Goal: Task Accomplishment & Management: Complete application form

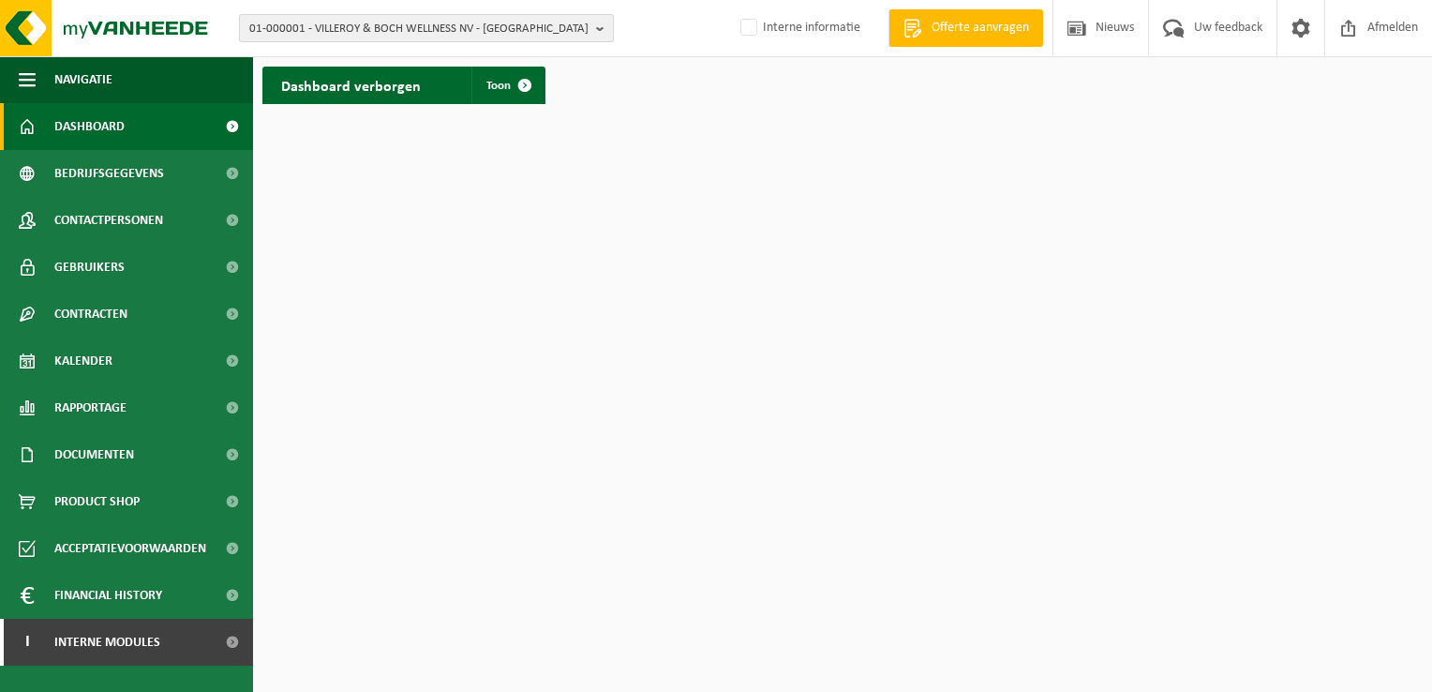
click at [306, 36] on span "01-000001 - VILLEROY & BOCH WELLNESS NV - ROESELARE" at bounding box center [418, 29] width 339 height 28
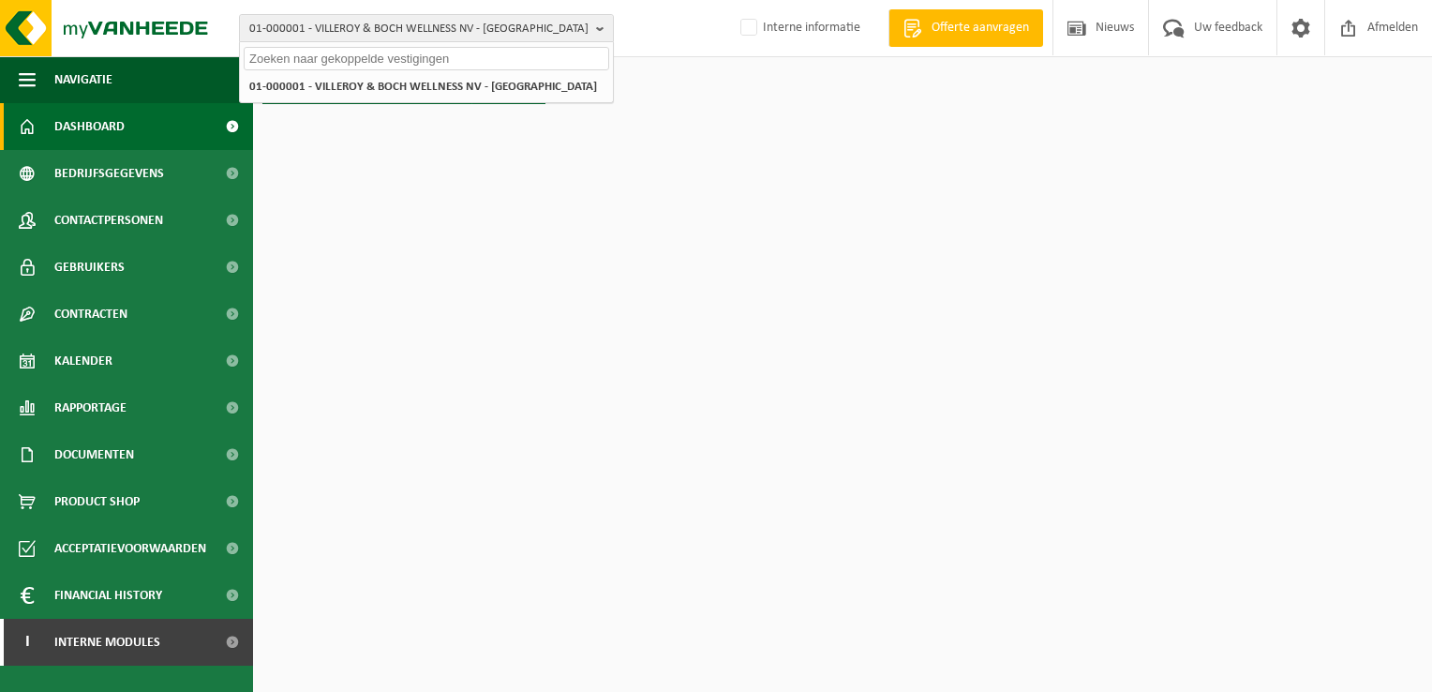
paste input "10-742217"
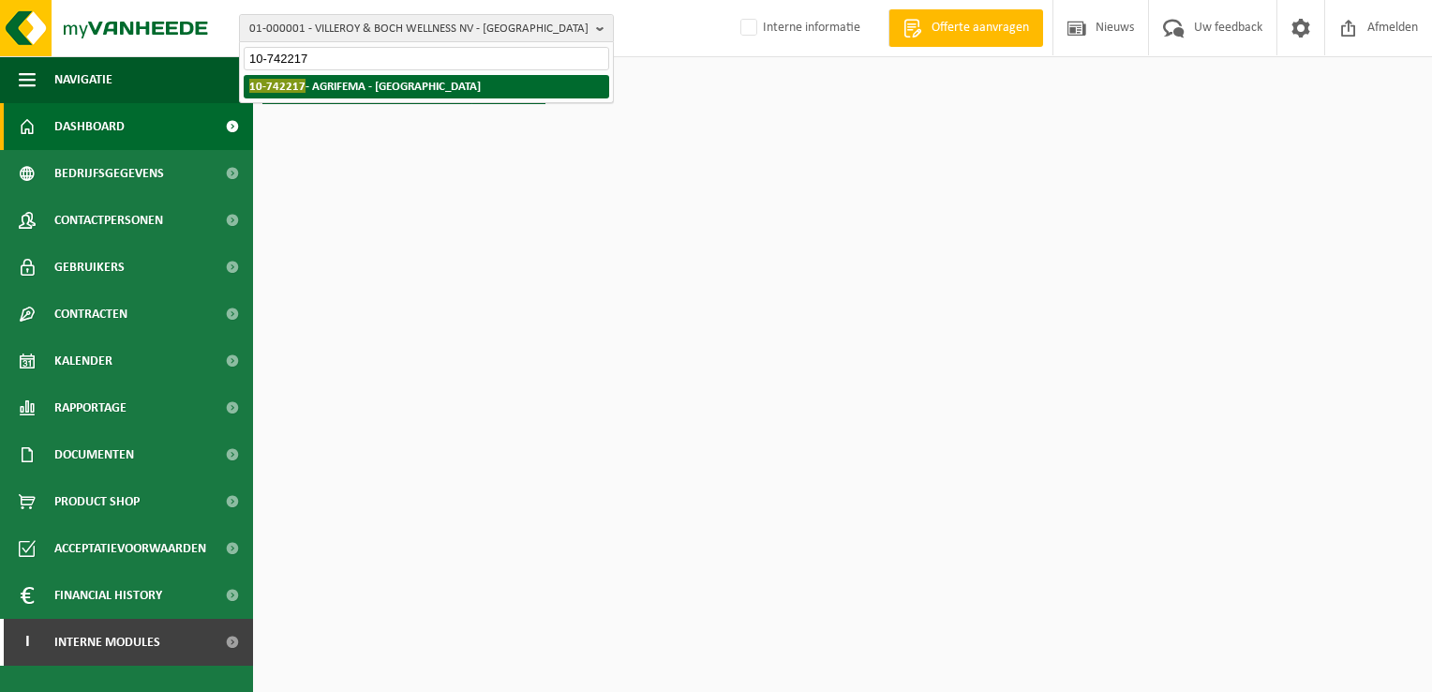
type input "10-742217"
click at [335, 82] on strong "10-742217 - AGRIFEMA - MIDDELKERKE" at bounding box center [365, 86] width 232 height 14
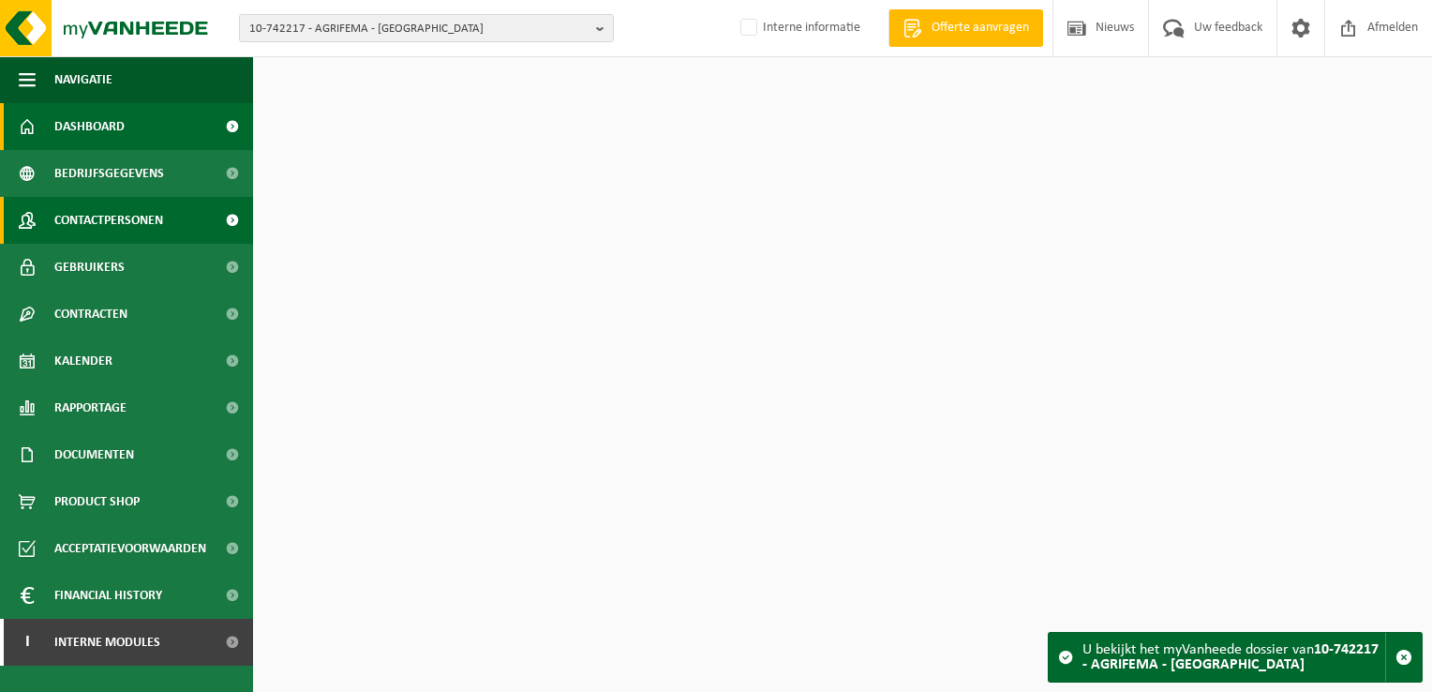
click at [139, 229] on span "Contactpersonen" at bounding box center [108, 220] width 109 height 47
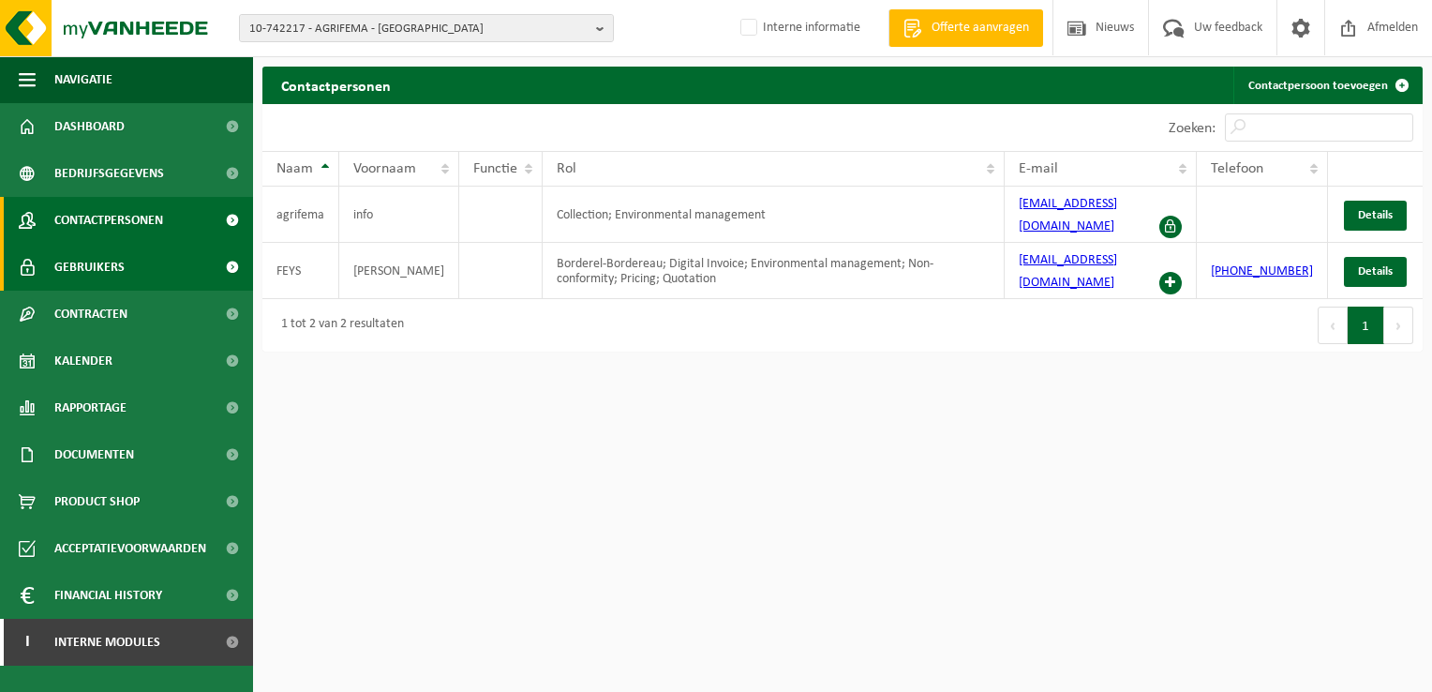
click at [135, 254] on link "Gebruikers" at bounding box center [126, 267] width 253 height 47
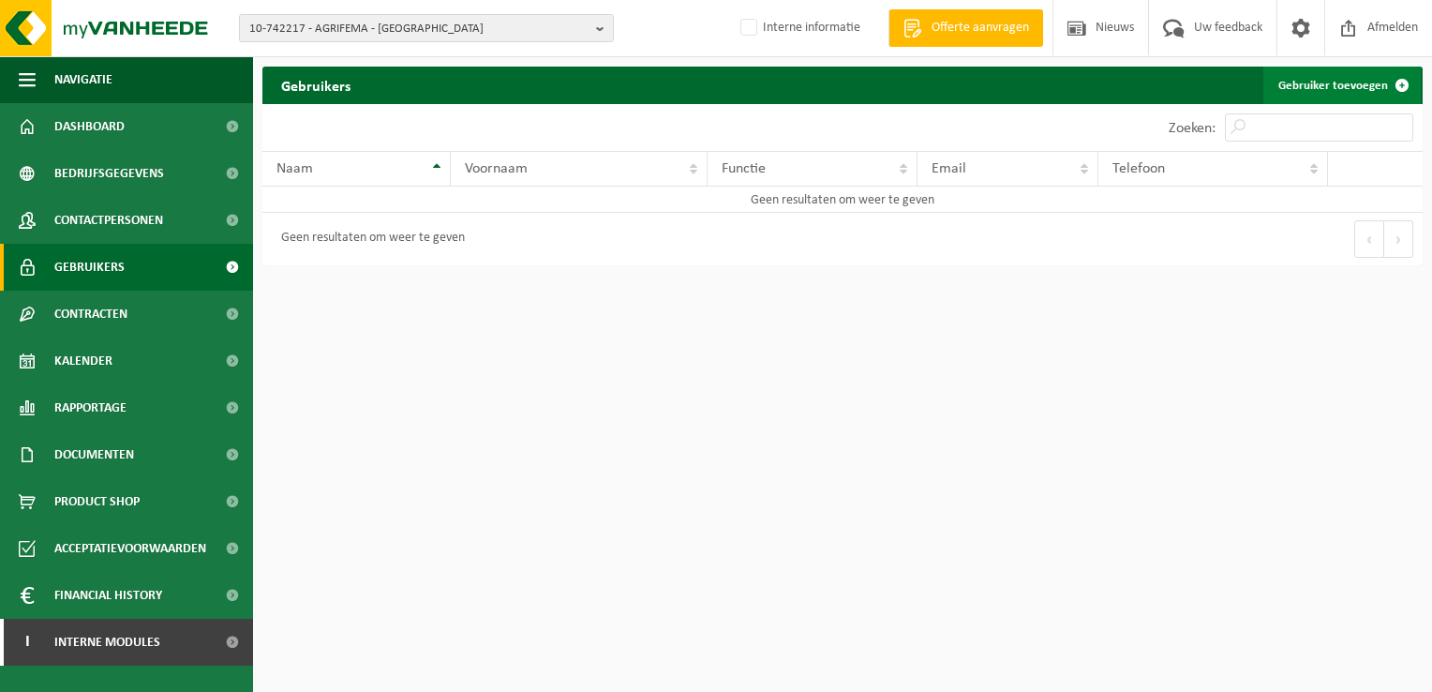
click at [1335, 77] on link "Gebruiker toevoegen" at bounding box center [1342, 85] width 157 height 37
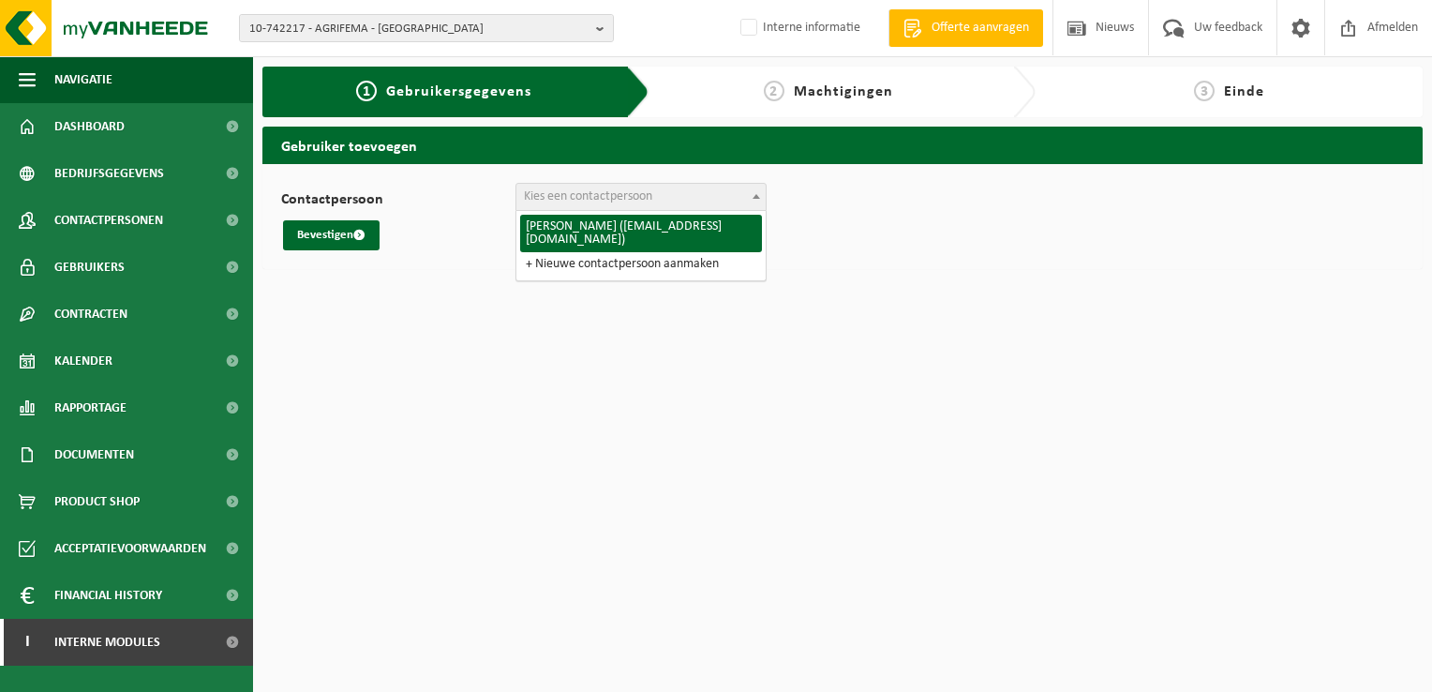
click at [596, 200] on span "Kies een contactpersoon" at bounding box center [588, 196] width 128 height 14
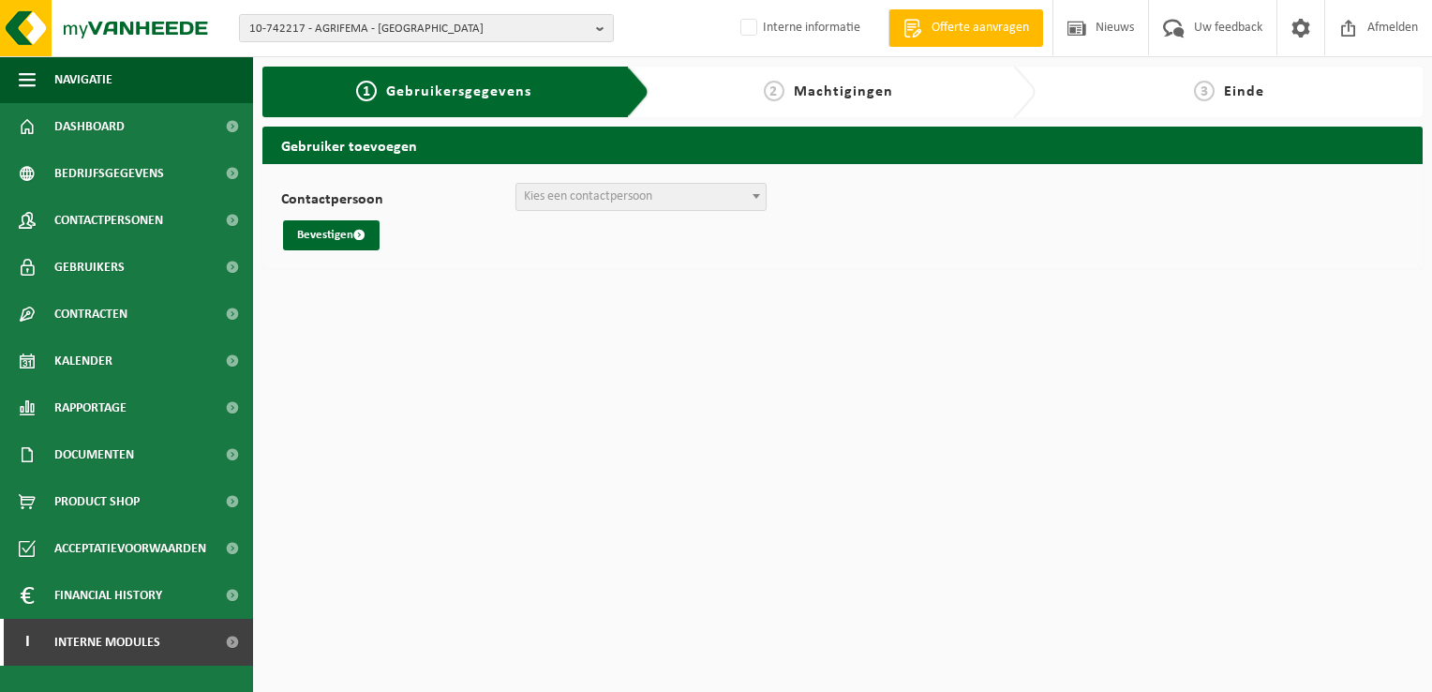
click at [949, 218] on div "Contactpersoon [PERSON_NAME] ([EMAIL_ADDRESS][DOMAIN_NAME]) + Nieuwe contactper…" at bounding box center [842, 216] width 1123 height 67
click at [616, 192] on span "Kies een contactpersoon" at bounding box center [588, 196] width 128 height 14
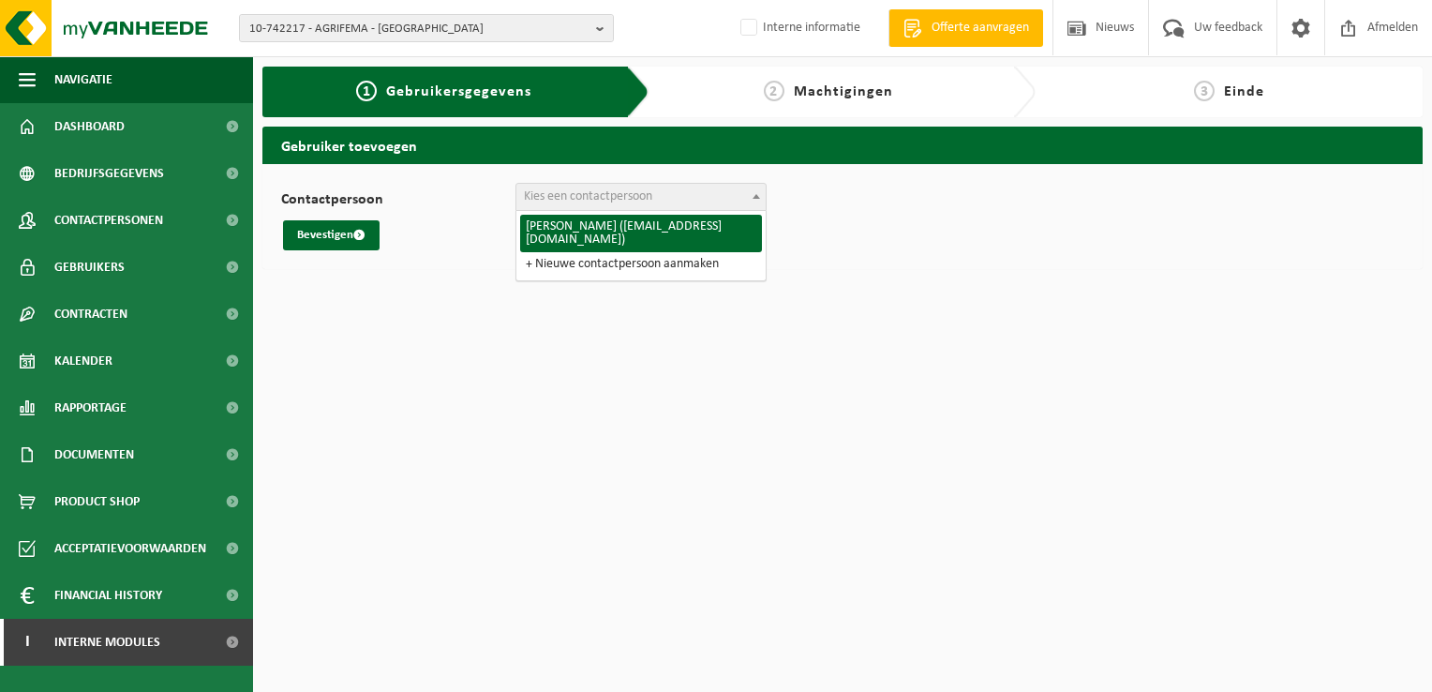
click at [852, 246] on div "Bevestigen" at bounding box center [842, 235] width 1123 height 30
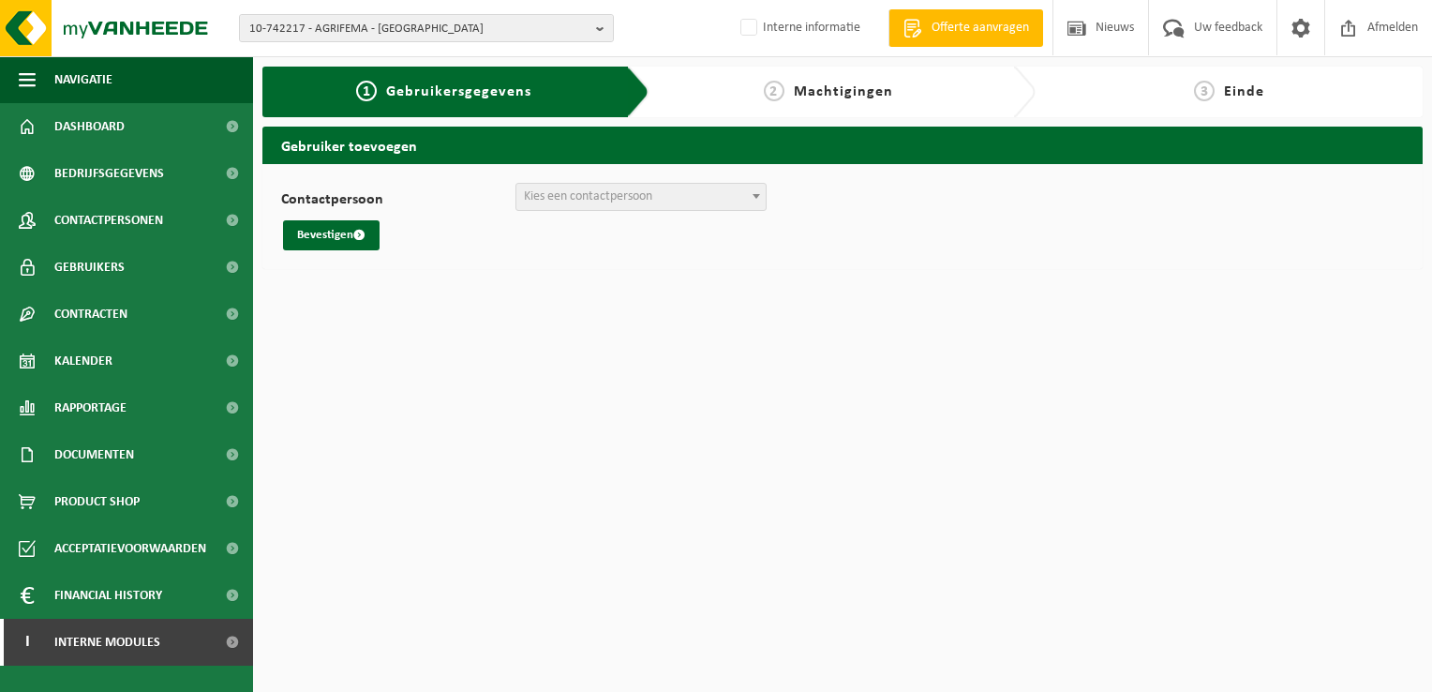
click at [730, 208] on span "Kies een contactpersoon" at bounding box center [640, 197] width 249 height 26
